Goal: Task Accomplishment & Management: Complete application form

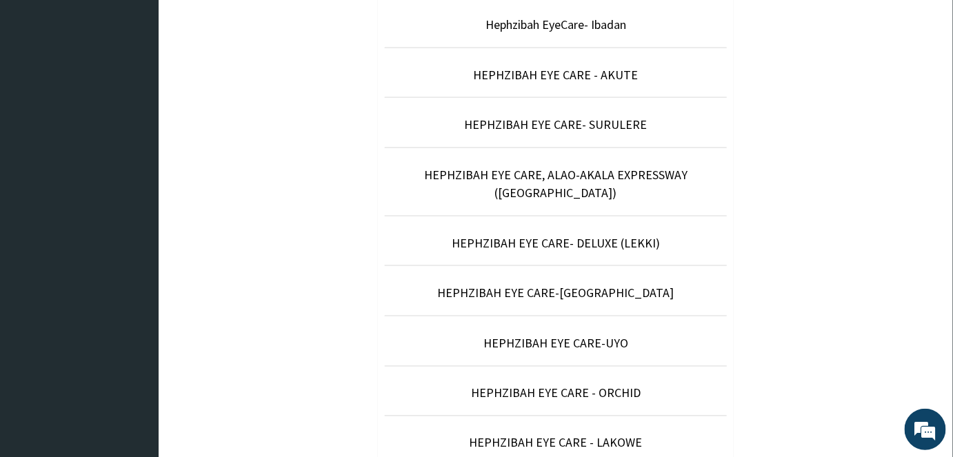
scroll to position [558, 0]
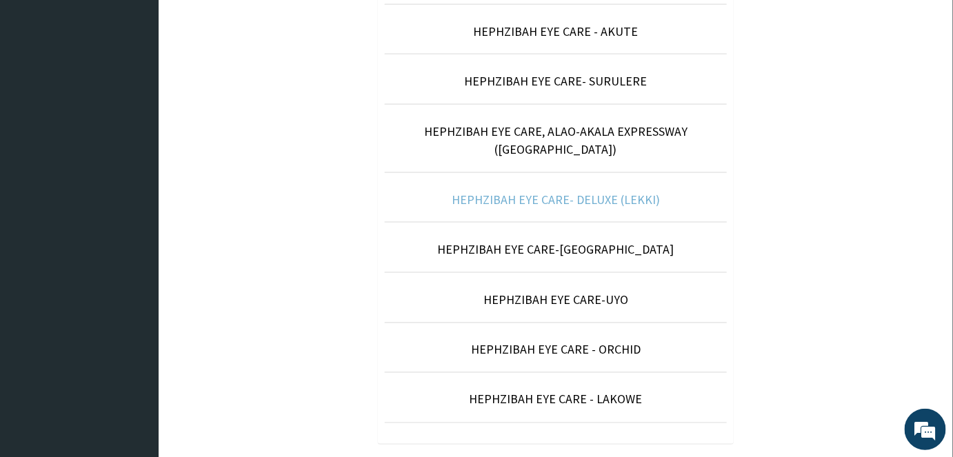
click at [586, 192] on link "HEPHZIBAH EYE CARE- DELUXE (LEKKI)" at bounding box center [556, 200] width 208 height 16
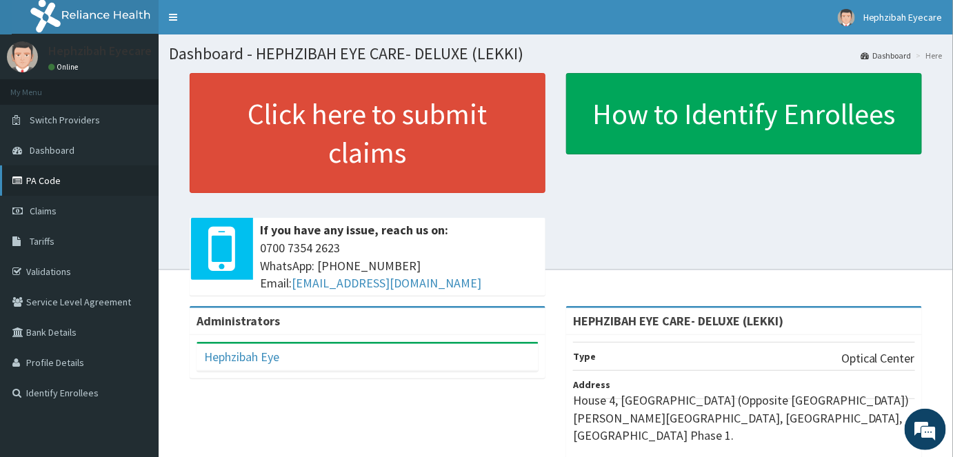
click at [50, 182] on link "PA Code" at bounding box center [79, 181] width 159 height 30
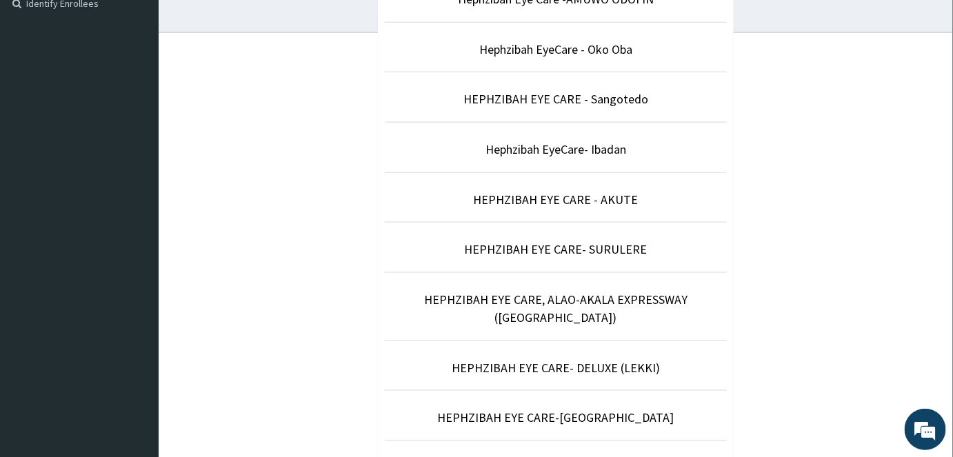
scroll to position [391, 0]
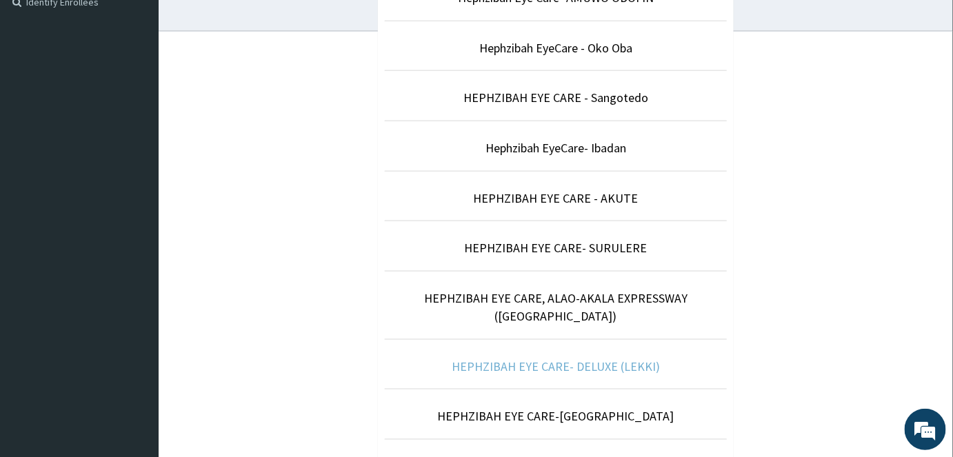
click at [585, 359] on link "HEPHZIBAH EYE CARE- DELUXE (LEKKI)" at bounding box center [556, 367] width 208 height 16
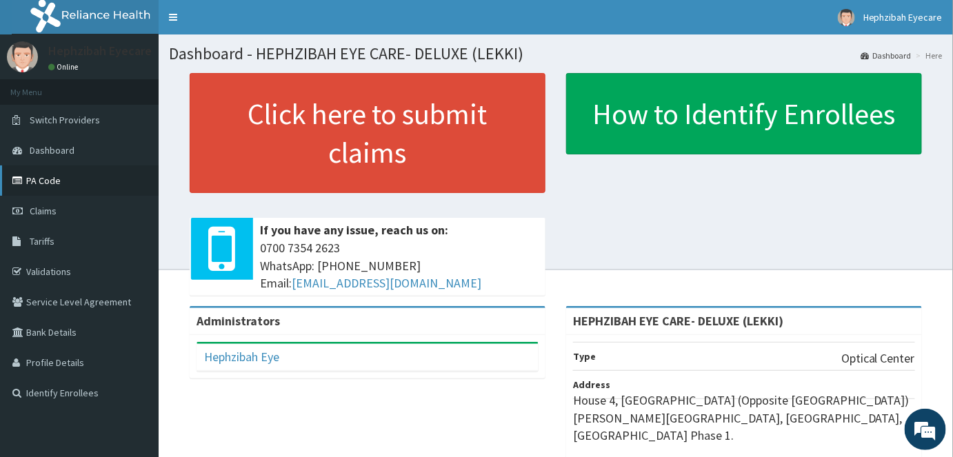
click at [42, 181] on link "PA Code" at bounding box center [79, 181] width 159 height 30
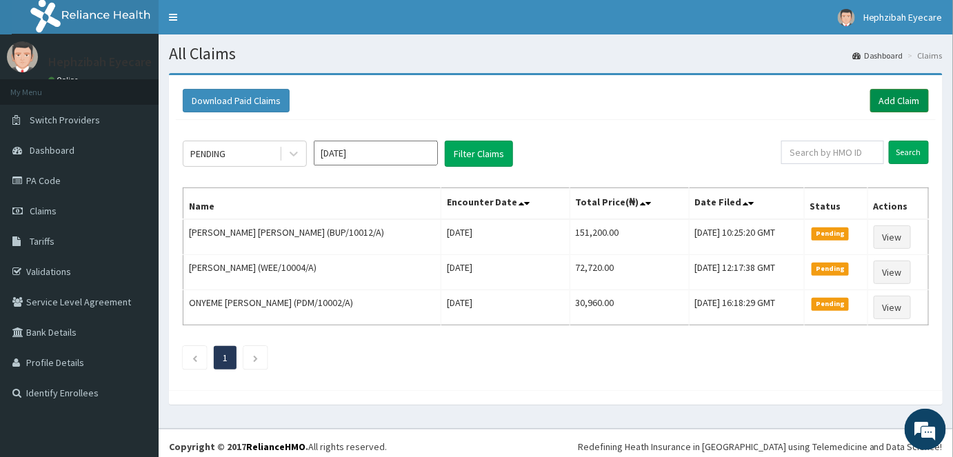
click at [911, 102] on link "Add Claim" at bounding box center [900, 100] width 59 height 23
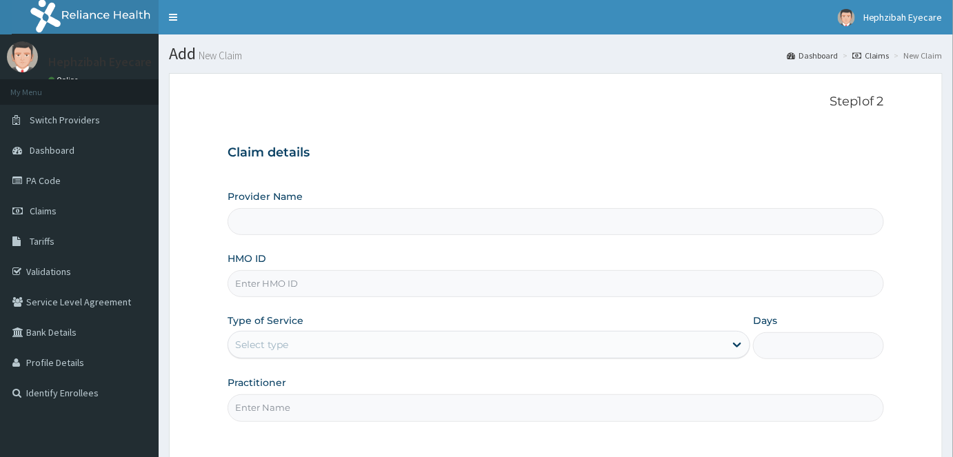
type input "HEPHZIBAH EYE CARE- DELUXE (LEKKI)"
click at [259, 290] on input "HMO ID" at bounding box center [556, 283] width 657 height 27
paste input "DOG/10019/A"
type input "DOG/10019/A"
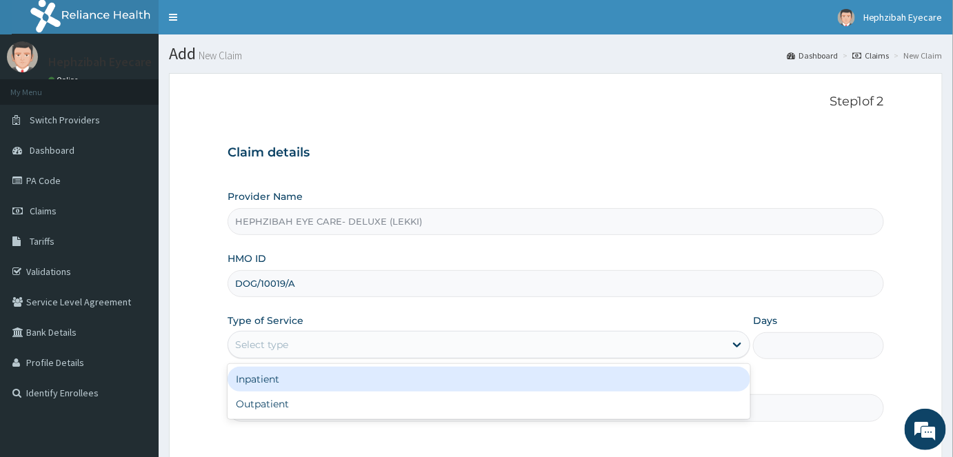
click at [317, 345] on div "Select type" at bounding box center [476, 345] width 497 height 22
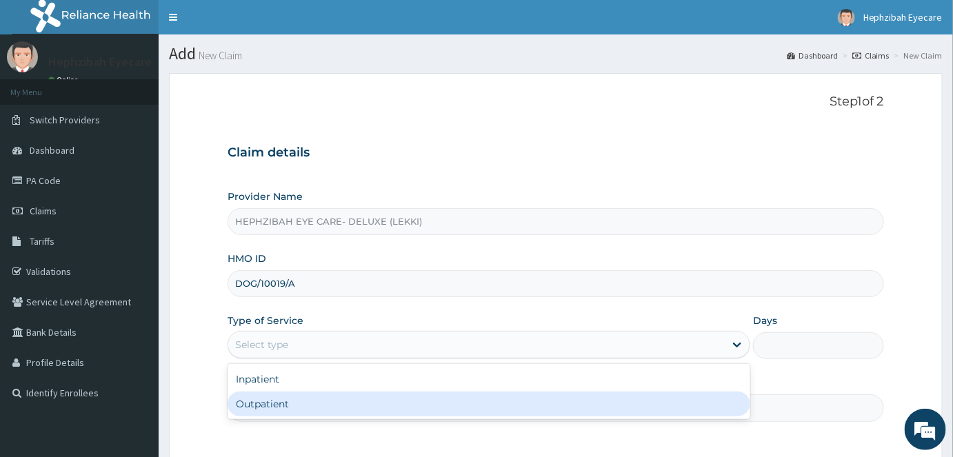
click at [286, 402] on div "Outpatient" at bounding box center [489, 404] width 523 height 25
type input "1"
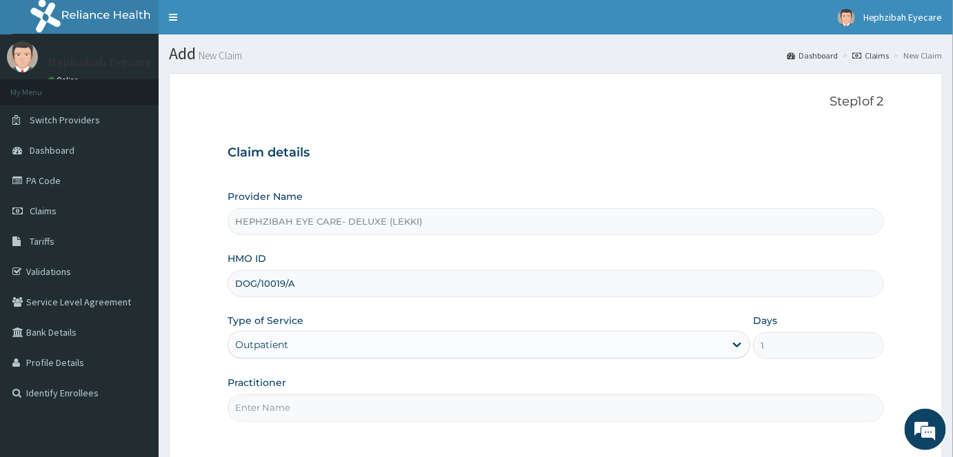
click at [272, 405] on input "Practitioner" at bounding box center [556, 408] width 657 height 27
type input "d"
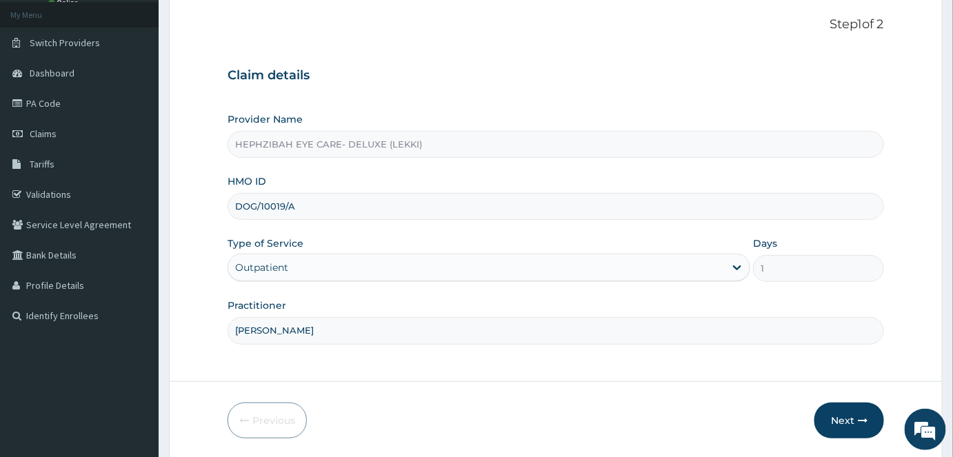
scroll to position [76, 0]
type input "DR SOLOMON"
click at [853, 416] on button "Next" at bounding box center [850, 422] width 70 height 36
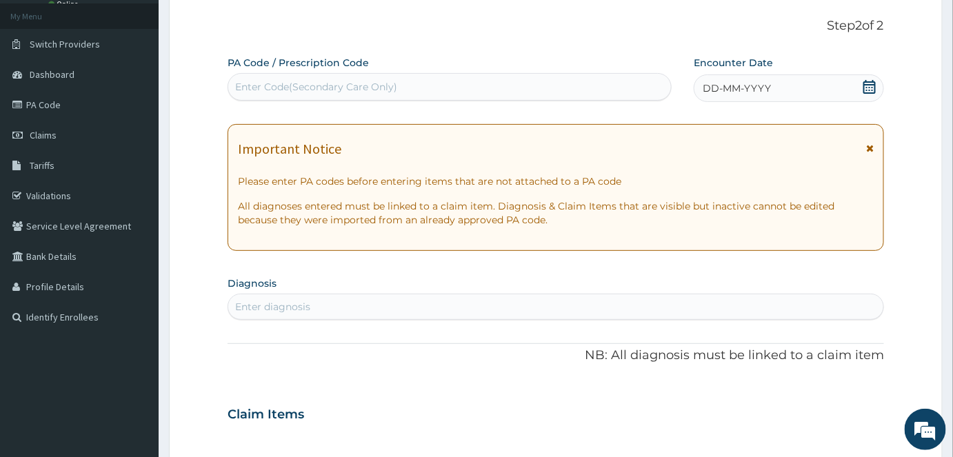
scroll to position [0, 0]
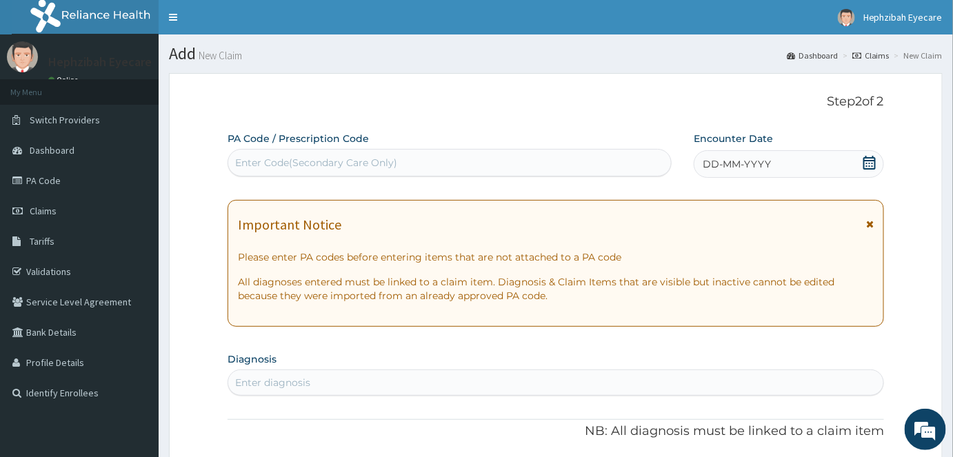
click at [257, 163] on div "Enter Code(Secondary Care Only)" at bounding box center [316, 163] width 162 height 14
paste input "PA/591D03"
type input "PA/591D03"
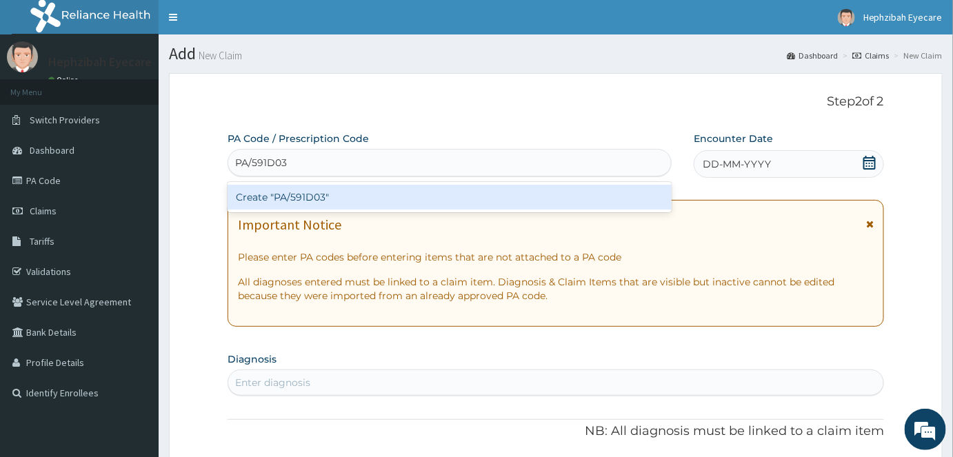
click at [255, 200] on div "Create "PA/591D03"" at bounding box center [450, 197] width 444 height 25
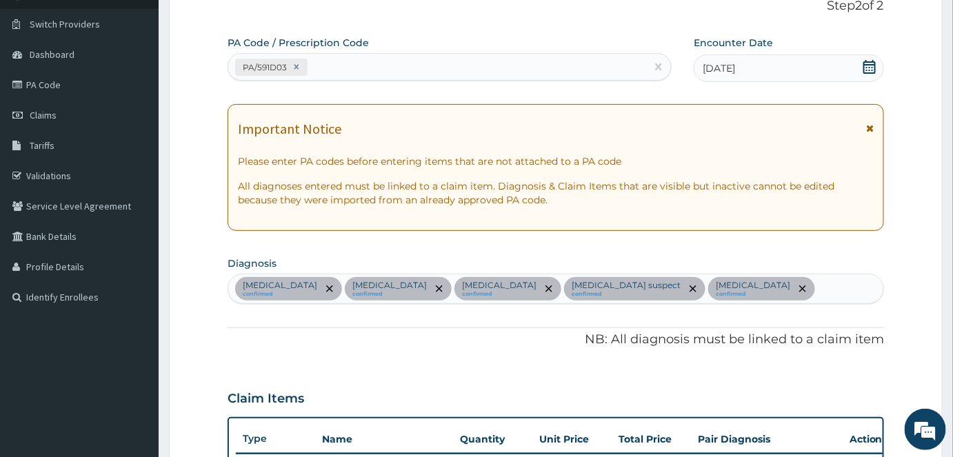
scroll to position [66, 0]
